Goal: Task Accomplishment & Management: Use online tool/utility

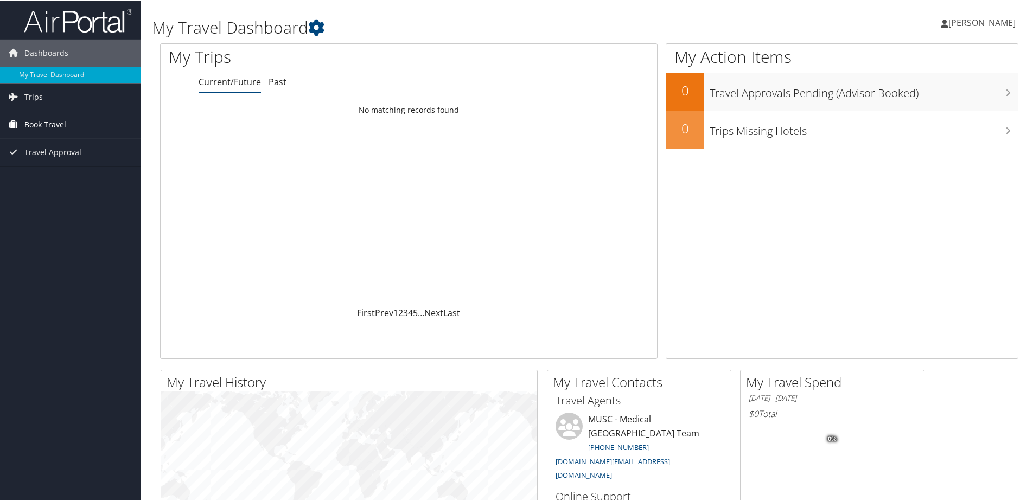
click at [62, 122] on span "Book Travel" at bounding box center [45, 123] width 42 height 27
click at [55, 148] on link "Agent Booking Request" at bounding box center [70, 145] width 141 height 16
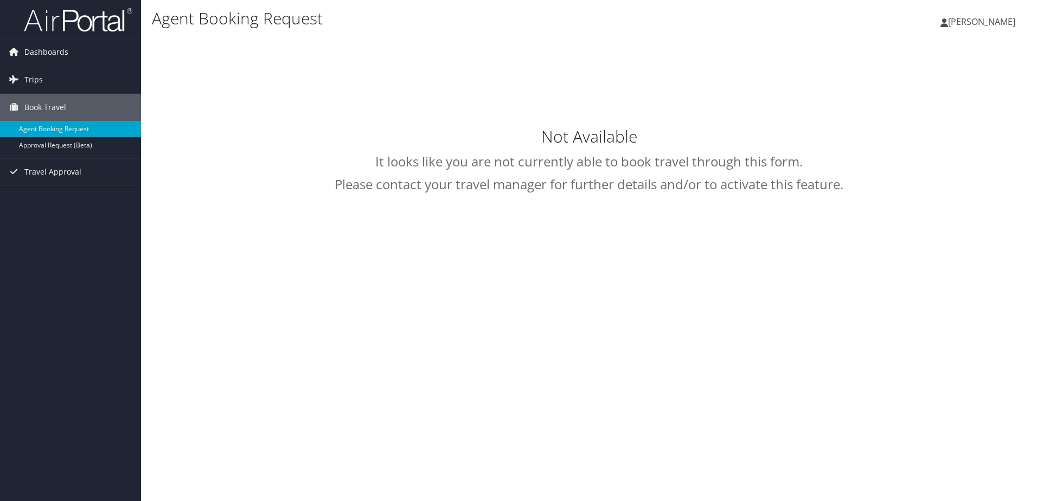
select select "[DOMAIN_NAME][EMAIL_ADDRESS][DOMAIN_NAME]"
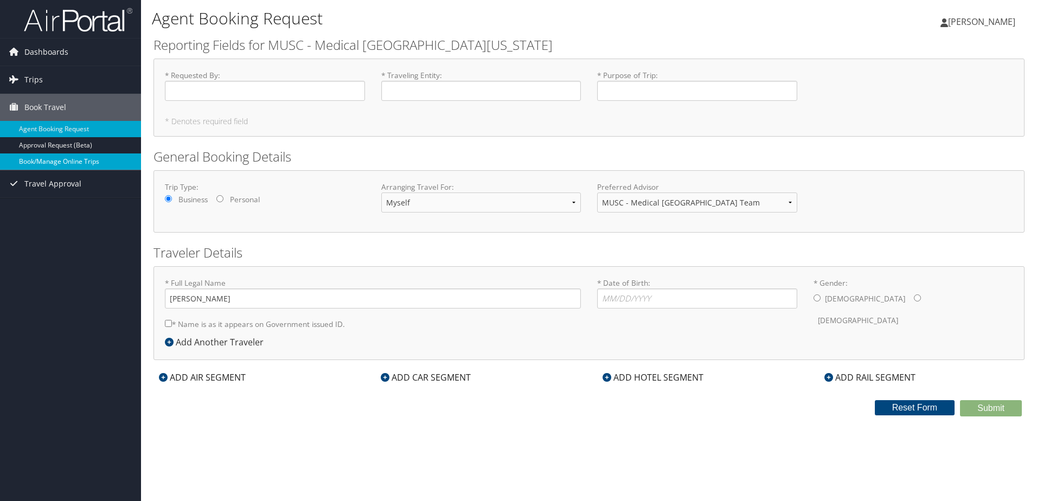
click at [53, 163] on link "Book/Manage Online Trips" at bounding box center [70, 161] width 141 height 16
